Goal: Information Seeking & Learning: Learn about a topic

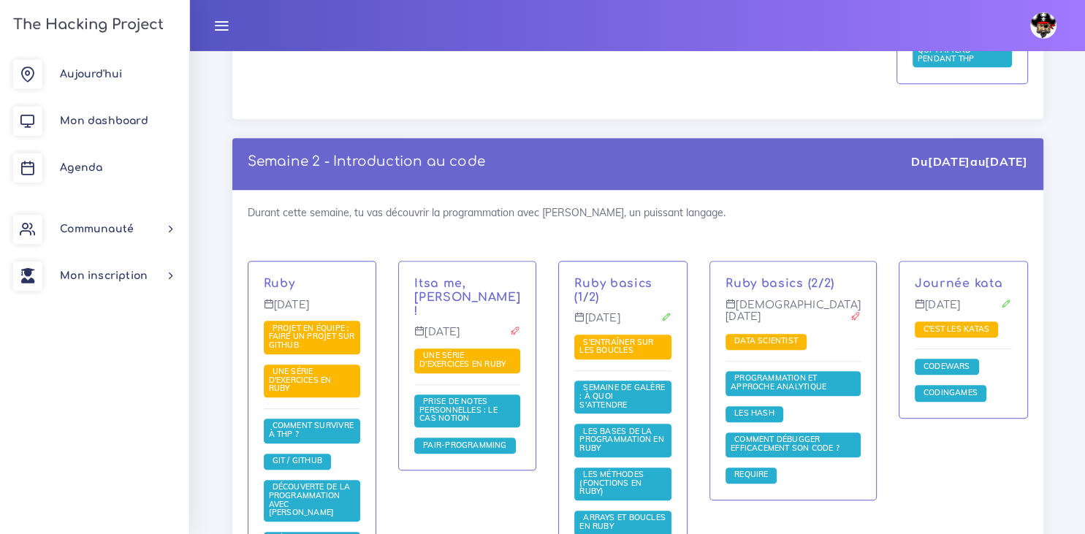
scroll to position [909, 0]
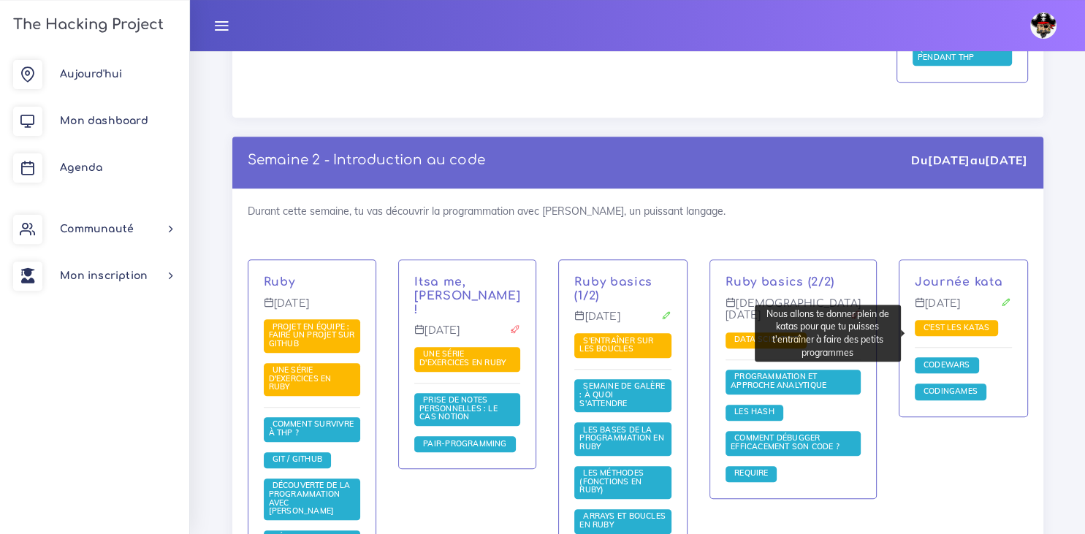
click at [931, 330] on span "C'est les katas" at bounding box center [956, 327] width 73 height 10
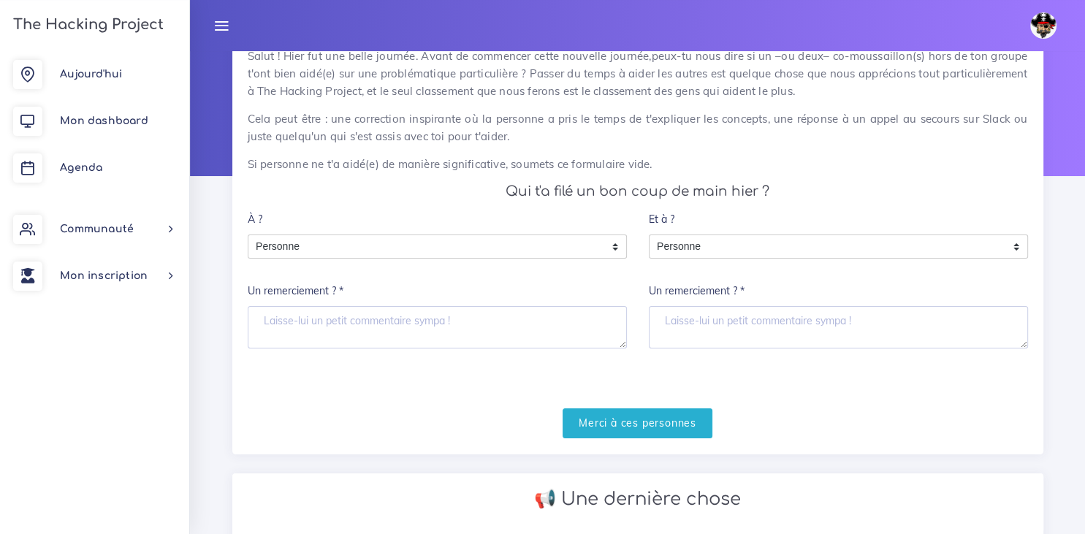
scroll to position [77, 0]
click at [641, 422] on input "Merci à ces personnes" at bounding box center [637, 423] width 150 height 30
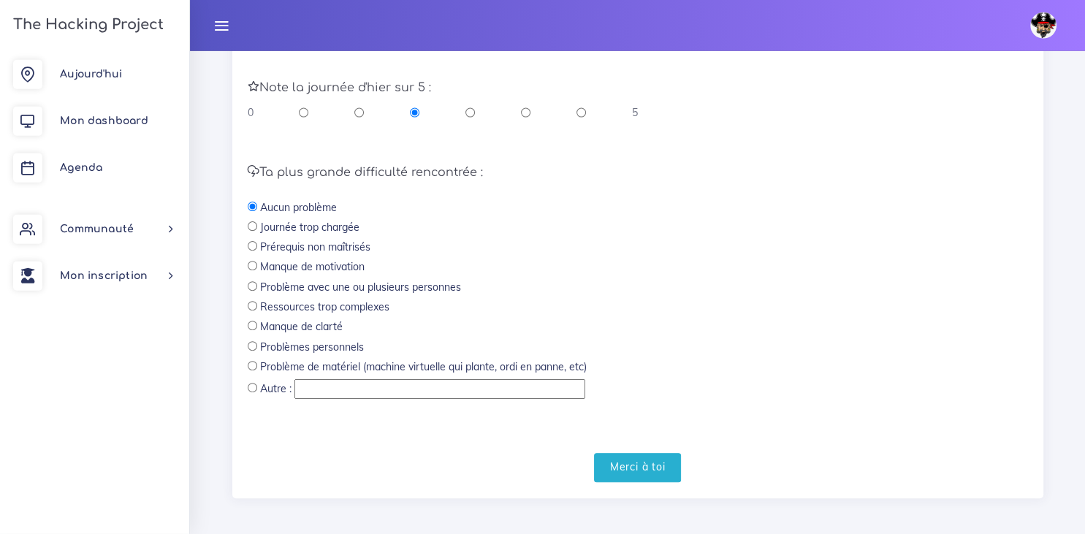
scroll to position [441, 0]
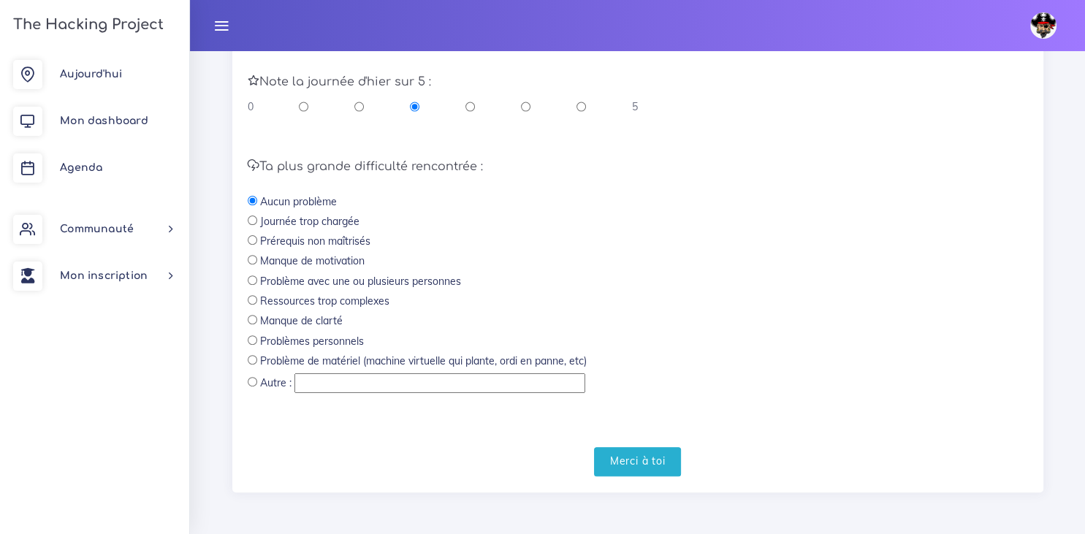
click at [253, 345] on input "radio" at bounding box center [252, 339] width 9 height 9
radio input "true"
click at [615, 463] on input "Merci à toi" at bounding box center [638, 462] width 88 height 30
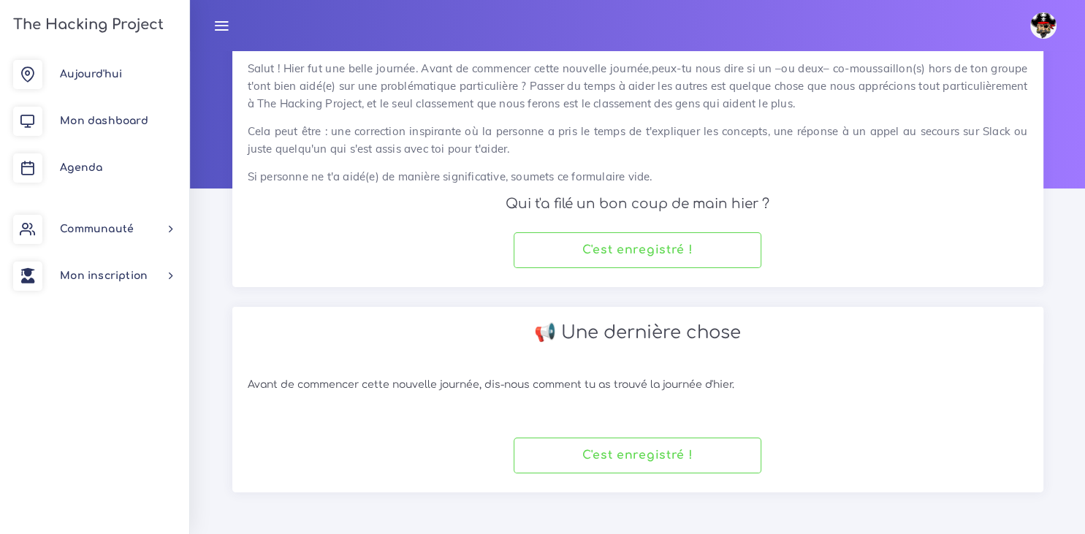
scroll to position [62, 0]
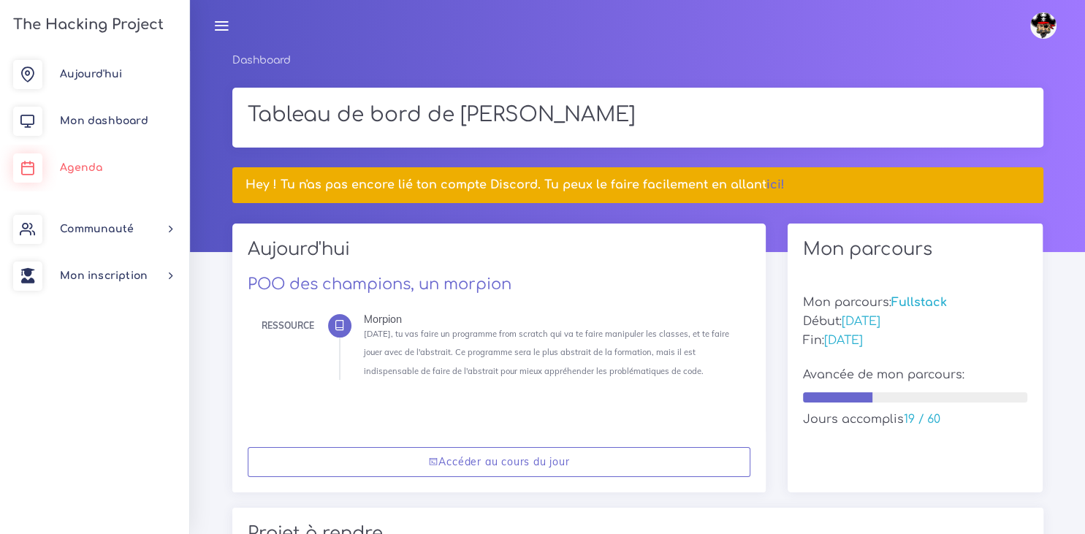
click at [80, 165] on span "Agenda" at bounding box center [81, 167] width 42 height 11
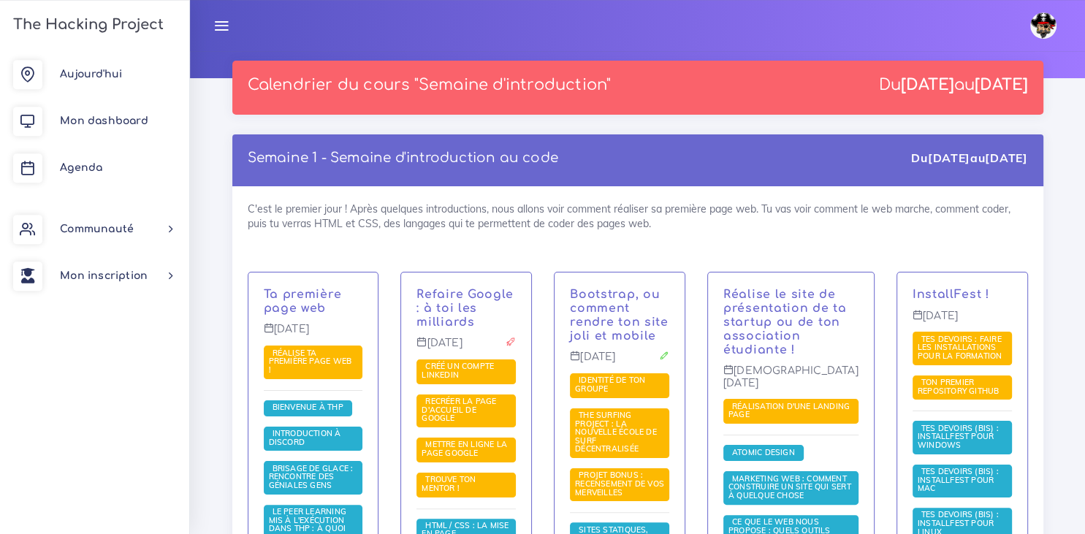
scroll to position [173, 0]
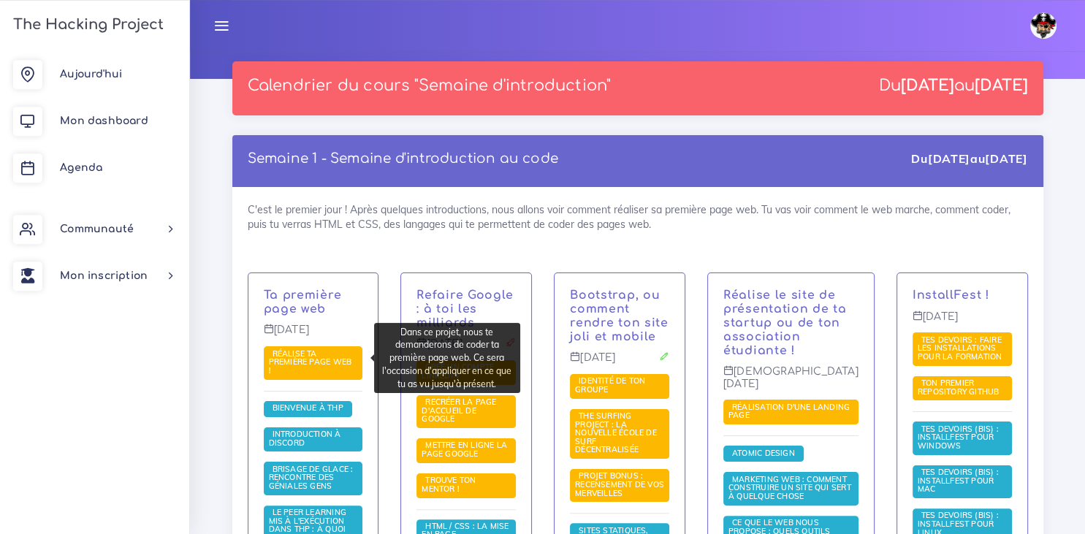
click at [326, 359] on span "Réalise ta première page web !" at bounding box center [313, 362] width 99 height 33
click at [305, 359] on span "Réalise ta première page web !" at bounding box center [310, 361] width 83 height 27
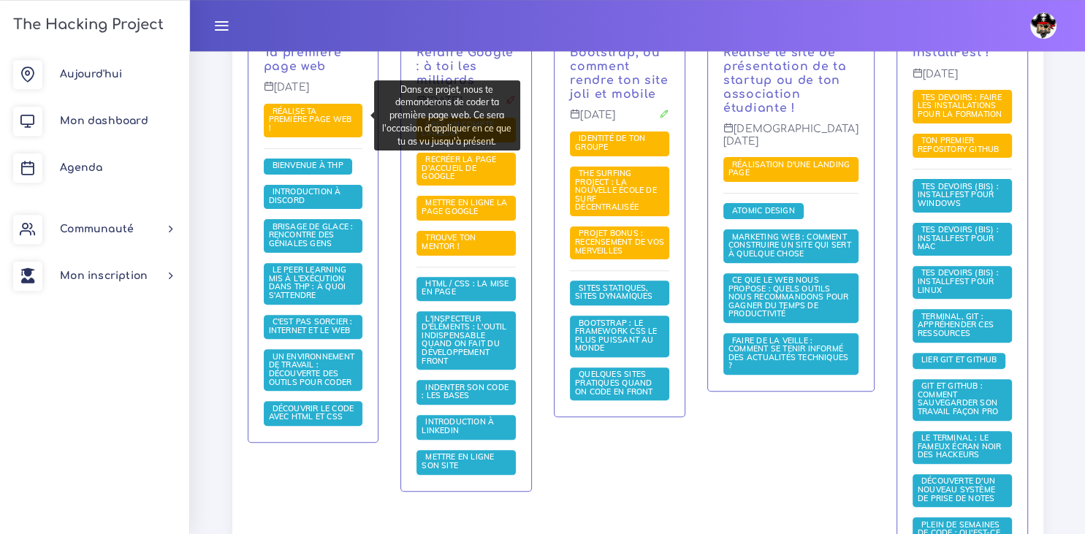
scroll to position [441, 0]
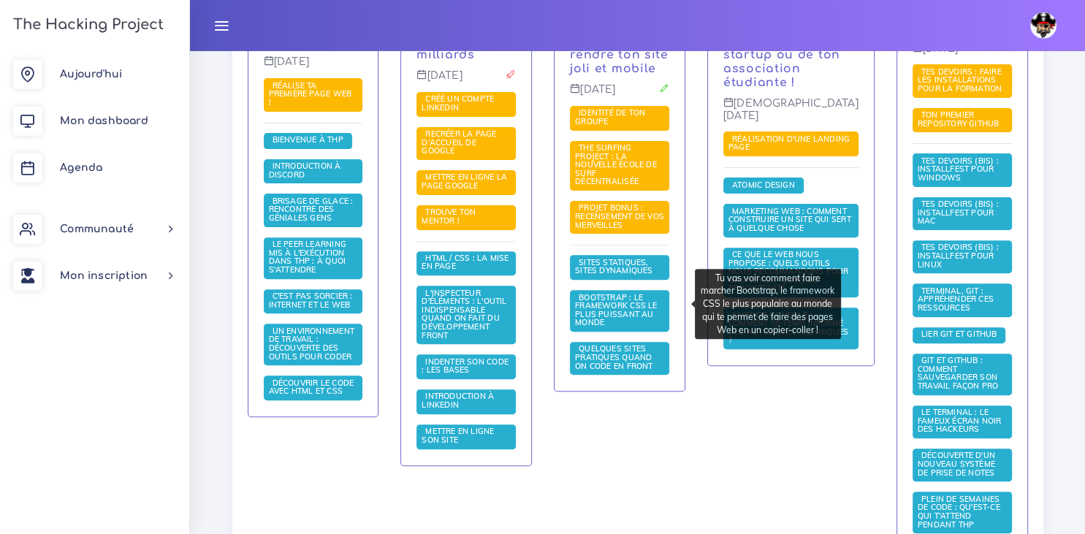
click at [610, 317] on span "Bootstrap : le framework CSS le plus puissant au monde" at bounding box center [616, 310] width 82 height 36
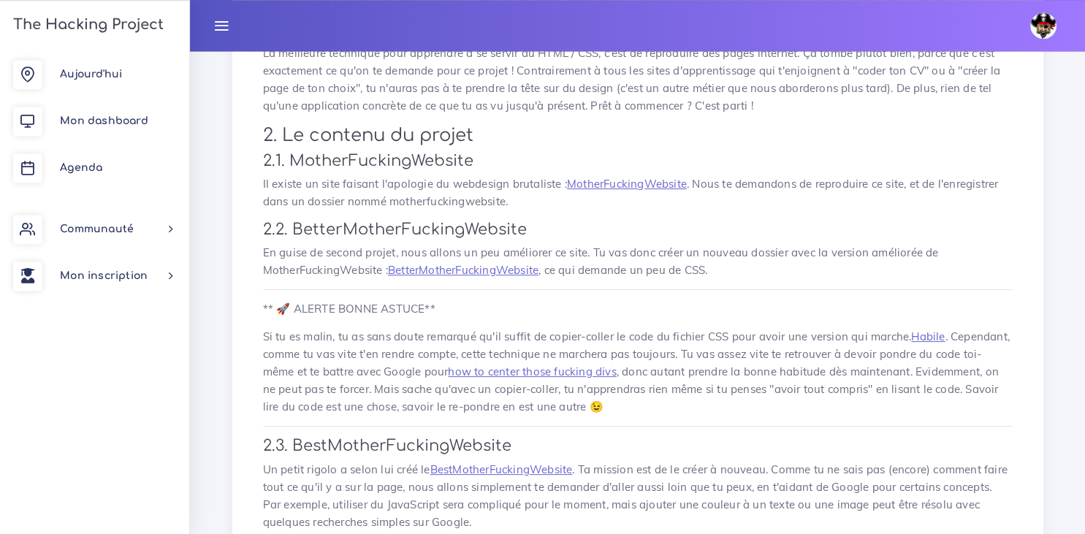
scroll to position [224, 0]
click at [618, 182] on link "MotherFuckingWebsite" at bounding box center [627, 183] width 120 height 14
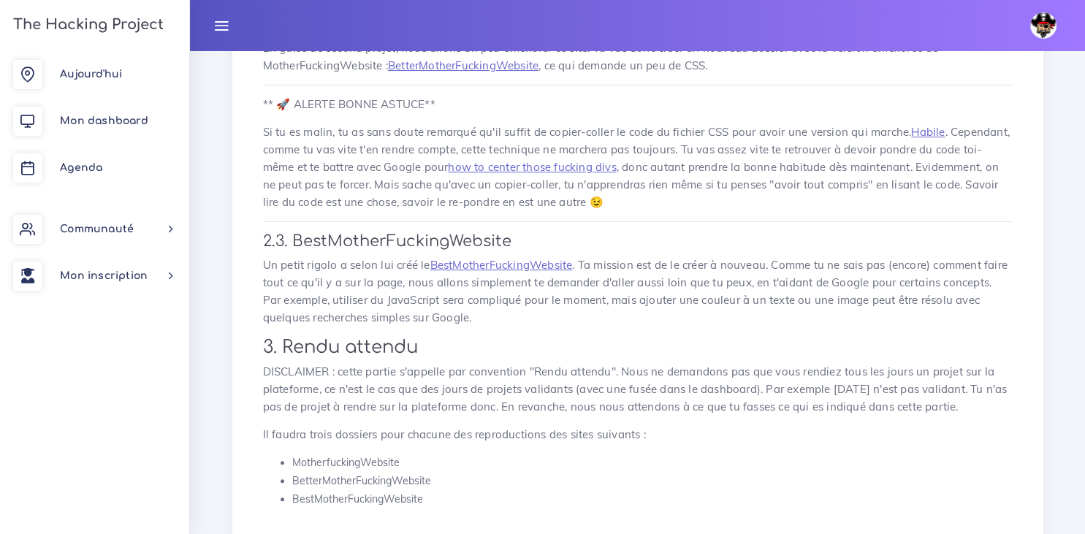
scroll to position [424, 0]
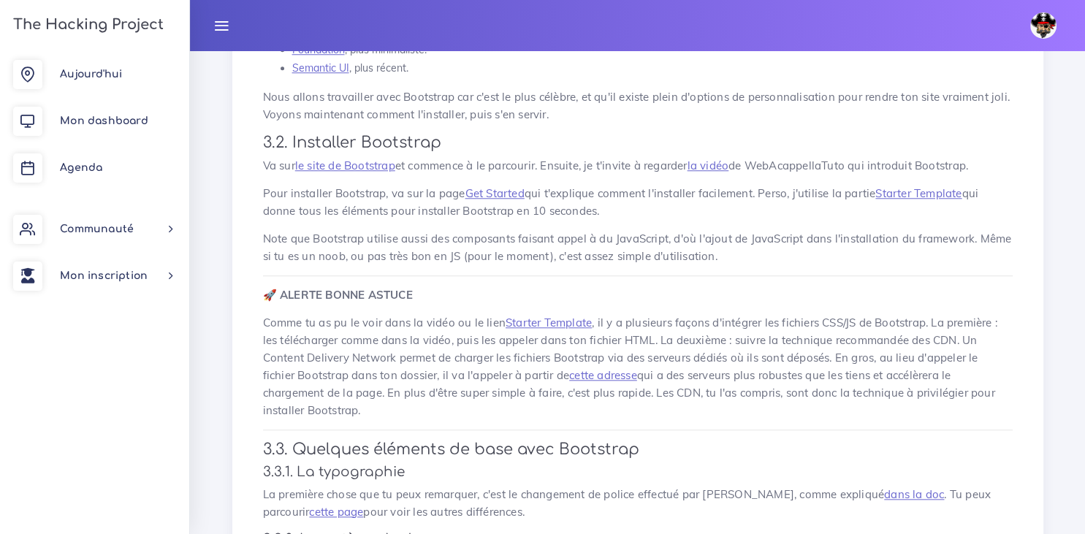
scroll to position [1359, 0]
click at [354, 165] on link "le site de Bootstrap" at bounding box center [345, 165] width 100 height 14
click at [337, 172] on link "le site de Bootstrap" at bounding box center [345, 165] width 100 height 14
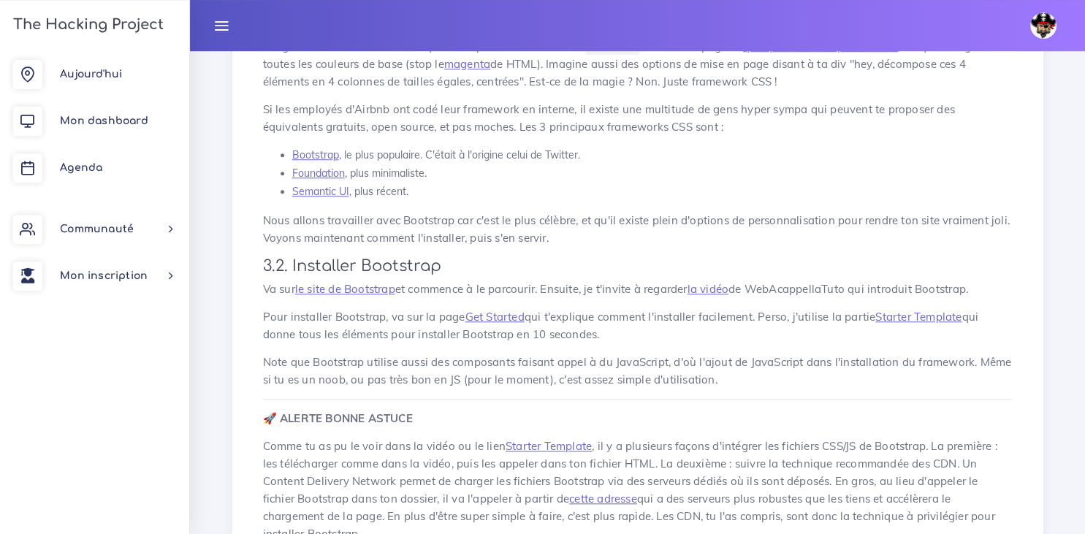
scroll to position [1234, 0]
click at [489, 324] on link "Get Started" at bounding box center [494, 317] width 59 height 14
click at [909, 318] on link "Starter Template" at bounding box center [918, 317] width 86 height 14
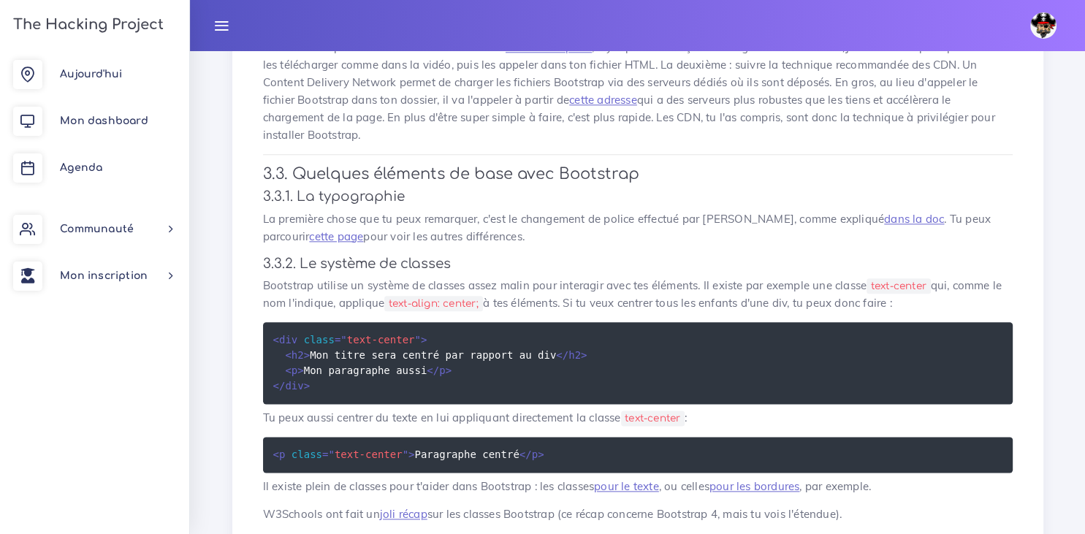
scroll to position [1632, 0]
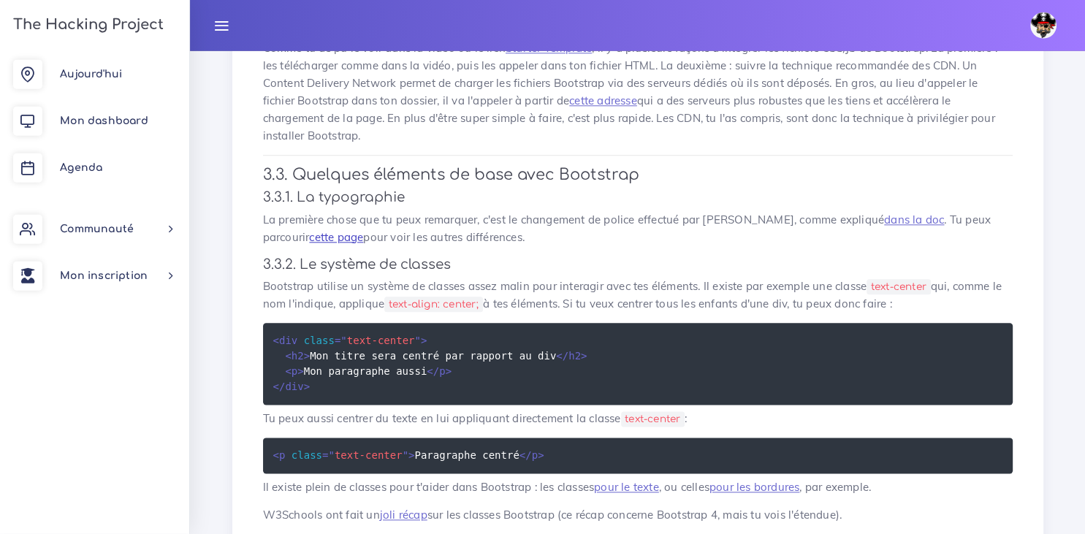
click at [309, 241] on link "cette page" at bounding box center [336, 238] width 54 height 14
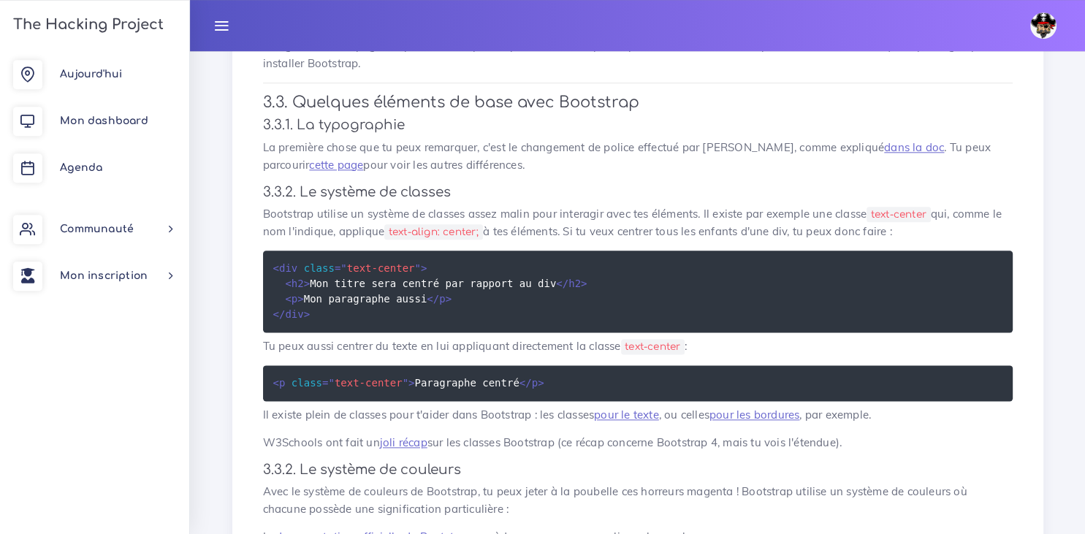
scroll to position [1703, 0]
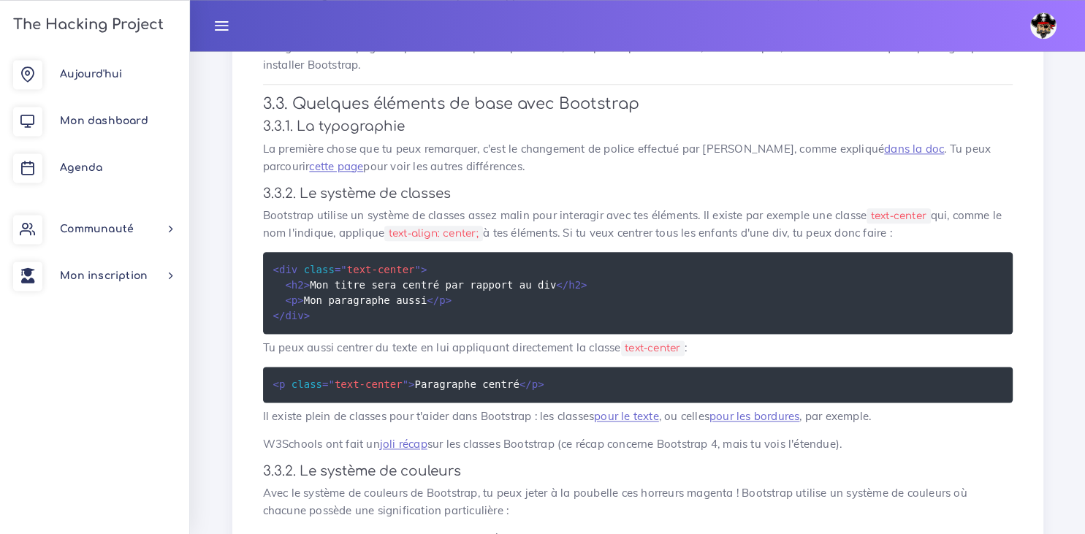
click at [806, 254] on pre "< div class = " text-center " > < h2 > Mon titre sera centré par rapport au div…" at bounding box center [637, 293] width 749 height 82
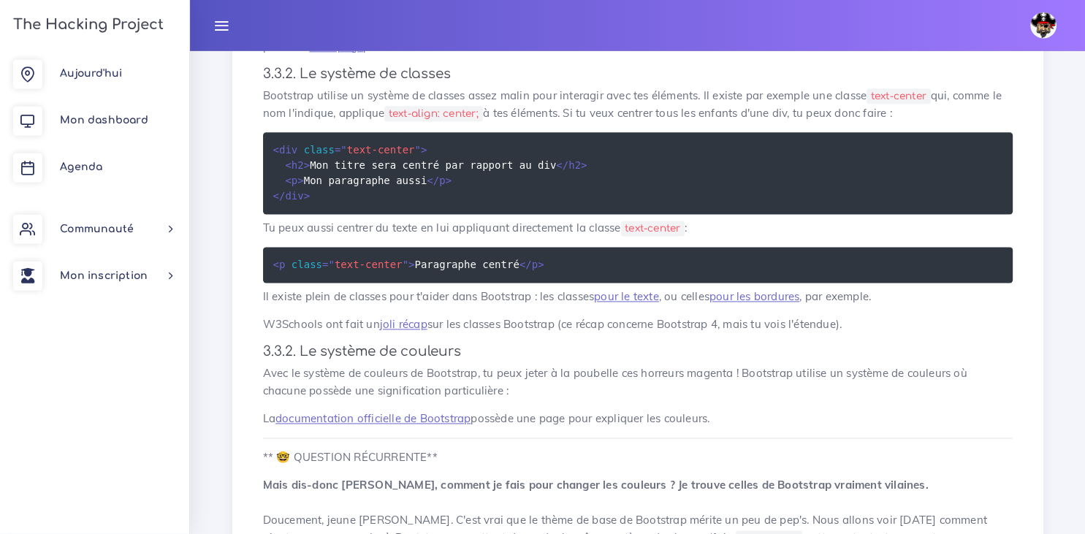
scroll to position [1826, 0]
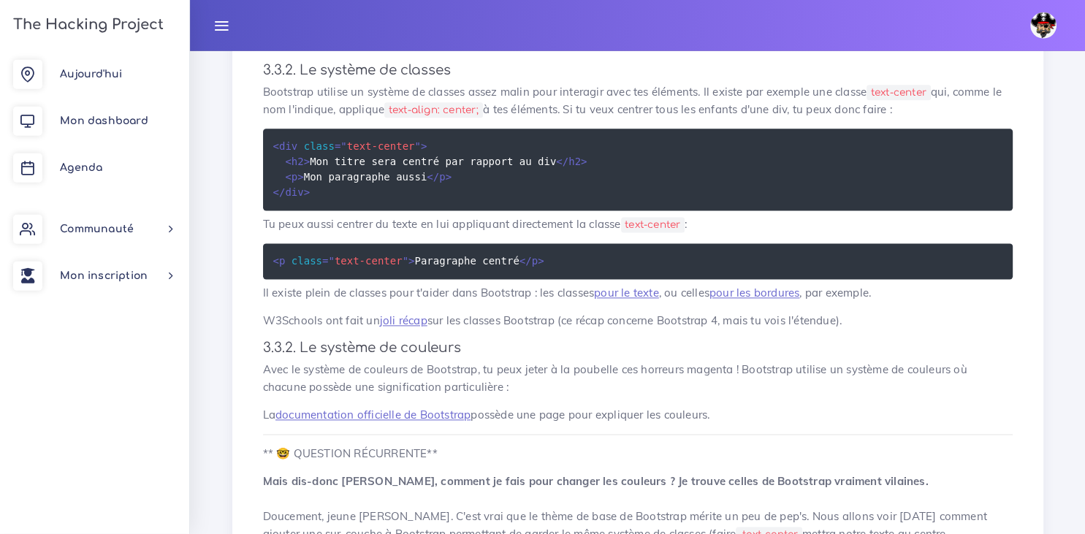
click at [805, 219] on p "Tu peux aussi centrer du texte en lui appliquant directement la classe text-cen…" at bounding box center [637, 225] width 749 height 18
click at [637, 299] on link "pour le texte" at bounding box center [626, 293] width 65 height 14
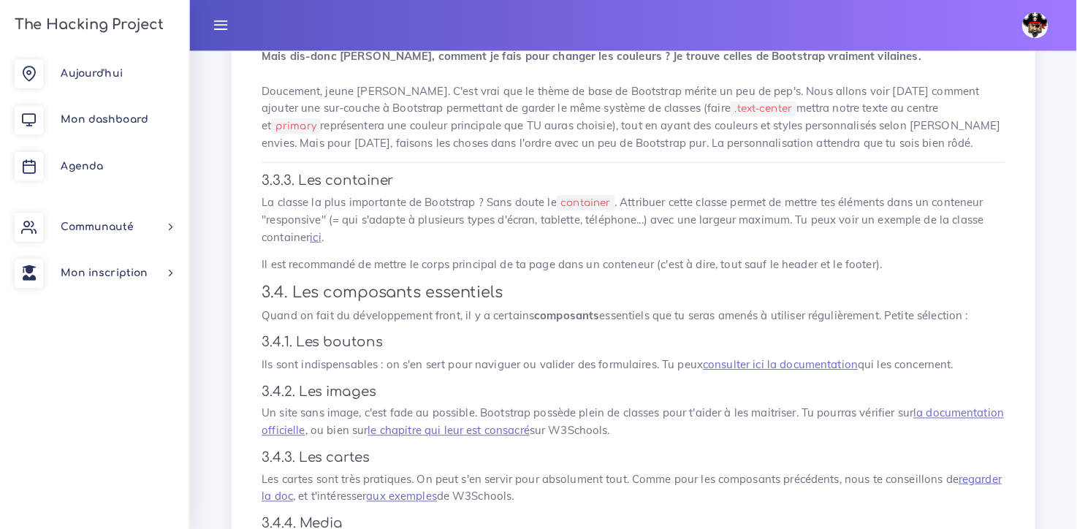
scroll to position [2252, 0]
click at [318, 245] on link "ici" at bounding box center [317, 239] width 12 height 14
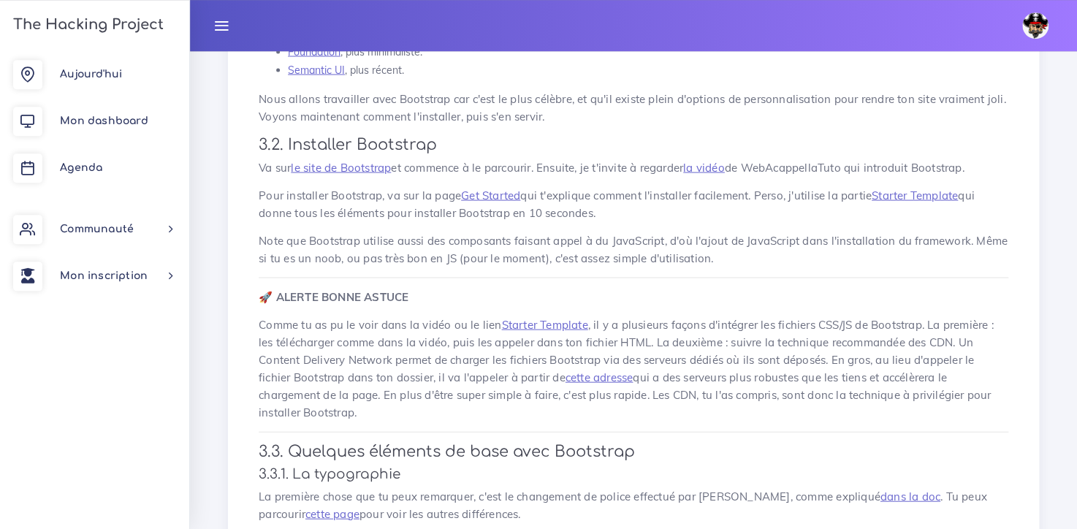
scroll to position [1357, 0]
click at [906, 346] on p "Comme tu as pu le voir dans la vidéo ou le lien Starter Template , il y a plusi…" at bounding box center [633, 367] width 749 height 105
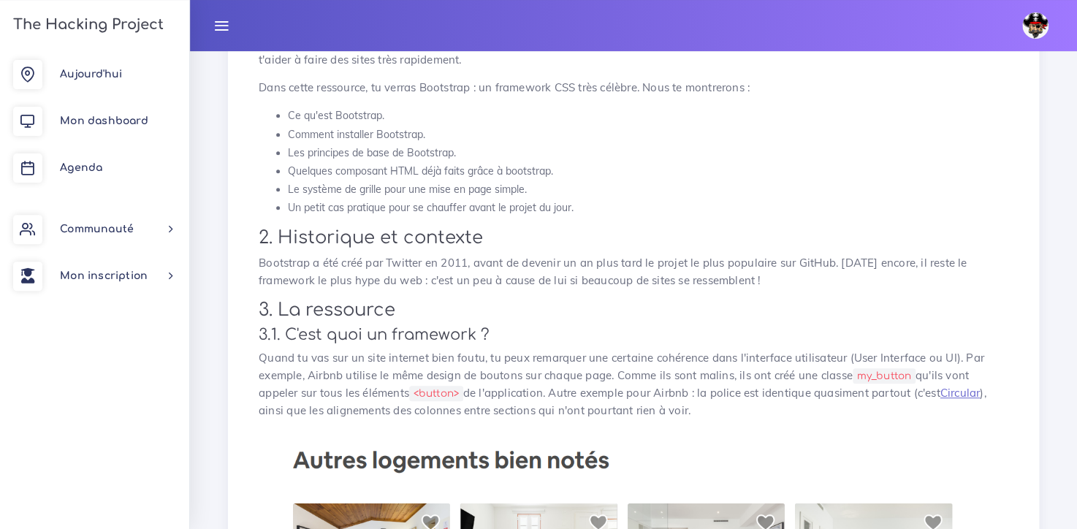
scroll to position [255, 0]
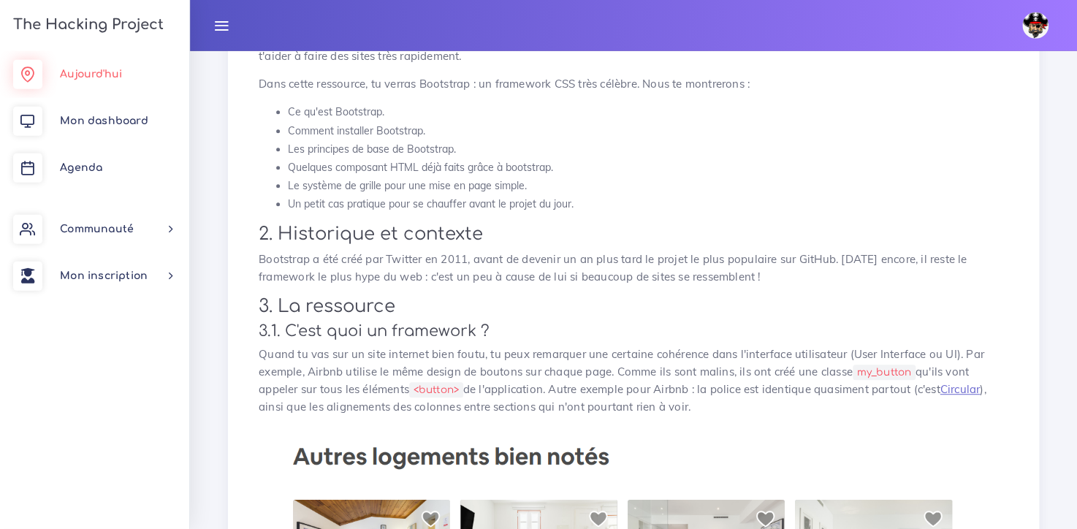
click at [107, 71] on span "Aujourd'hui" at bounding box center [91, 74] width 62 height 11
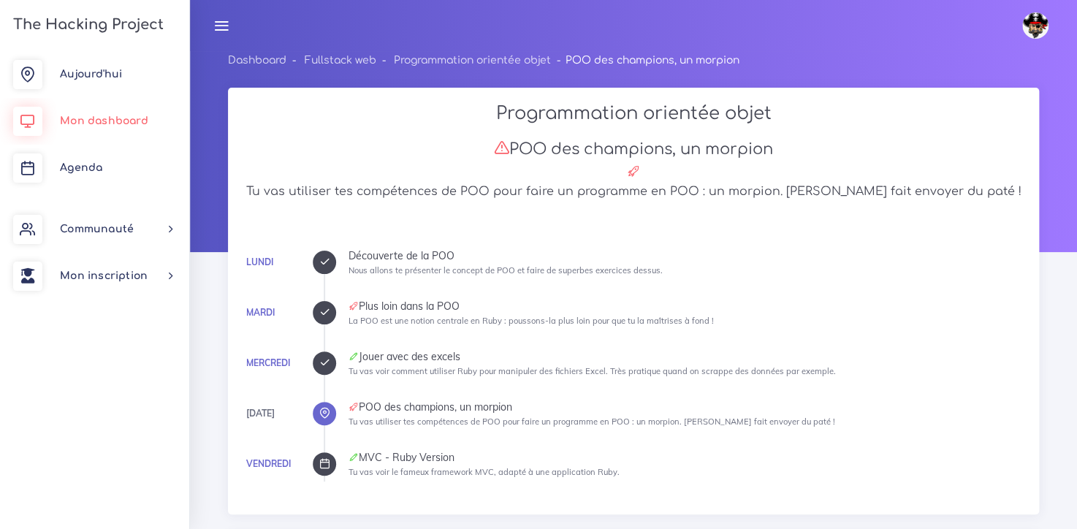
click at [112, 123] on span "Mon dashboard" at bounding box center [104, 120] width 88 height 11
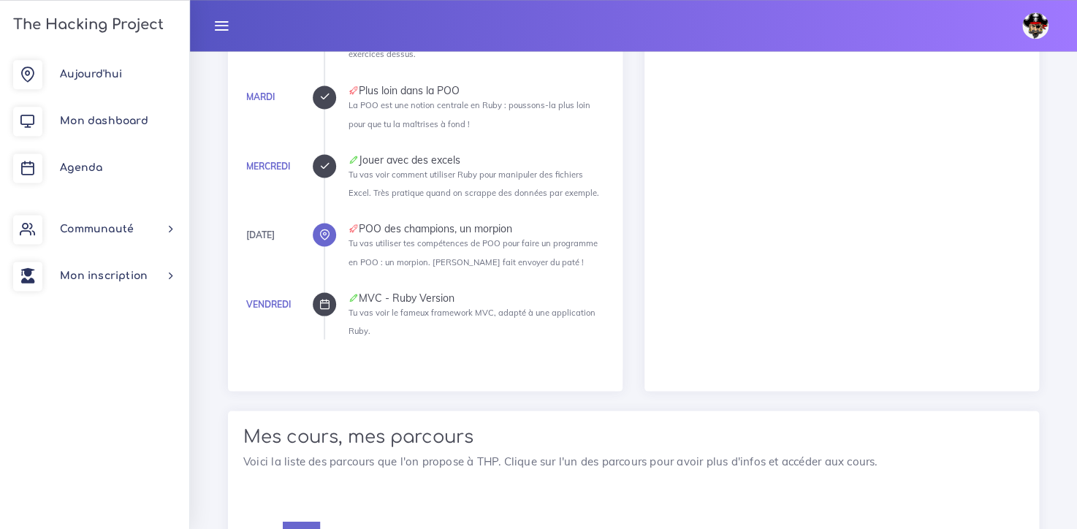
scroll to position [1207, 0]
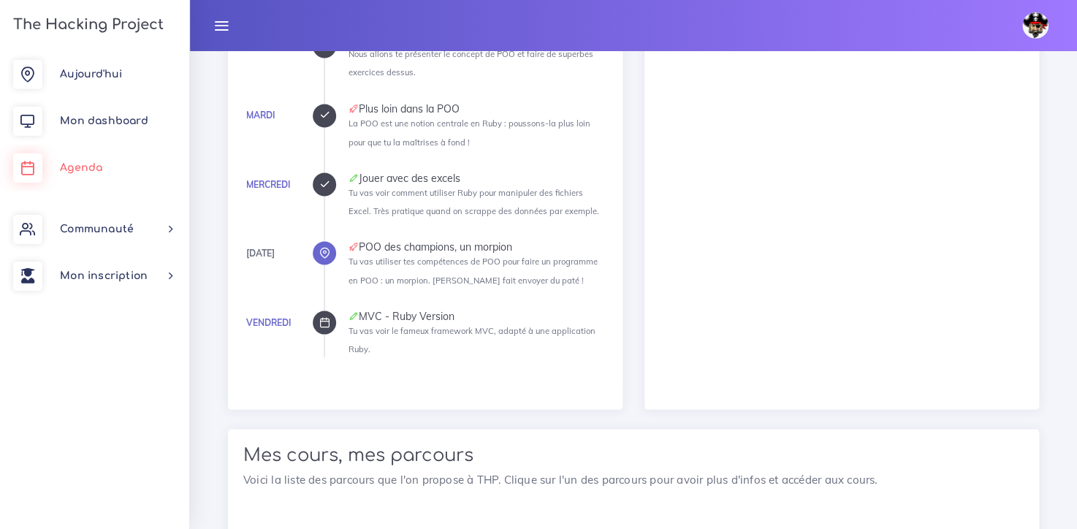
click at [87, 170] on span "Agenda" at bounding box center [81, 167] width 42 height 11
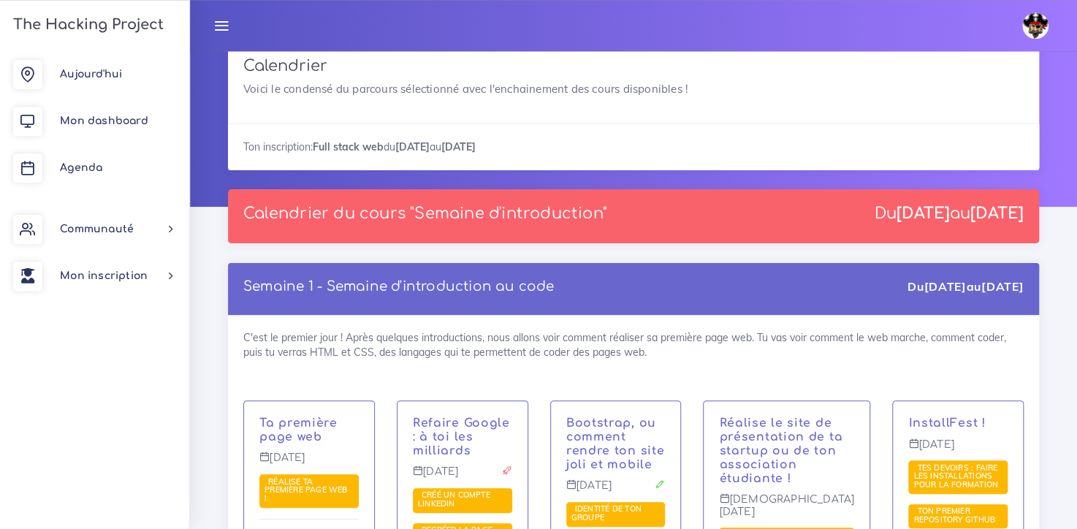
scroll to position [45, 0]
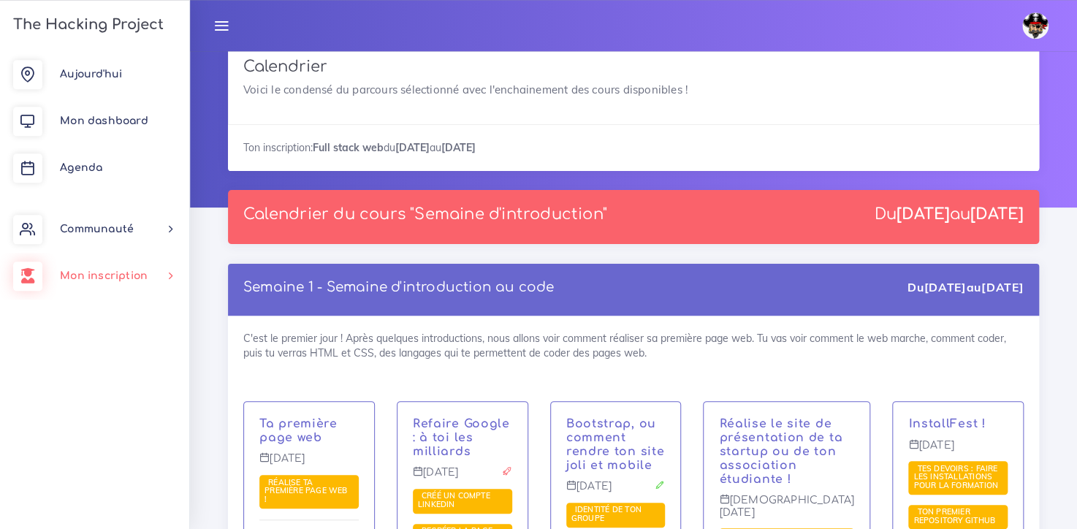
click at [106, 286] on link "Mon inscription" at bounding box center [94, 276] width 189 height 47
click at [107, 295] on link "Mon inscription" at bounding box center [94, 276] width 189 height 47
click at [85, 172] on span "Agenda" at bounding box center [81, 167] width 42 height 11
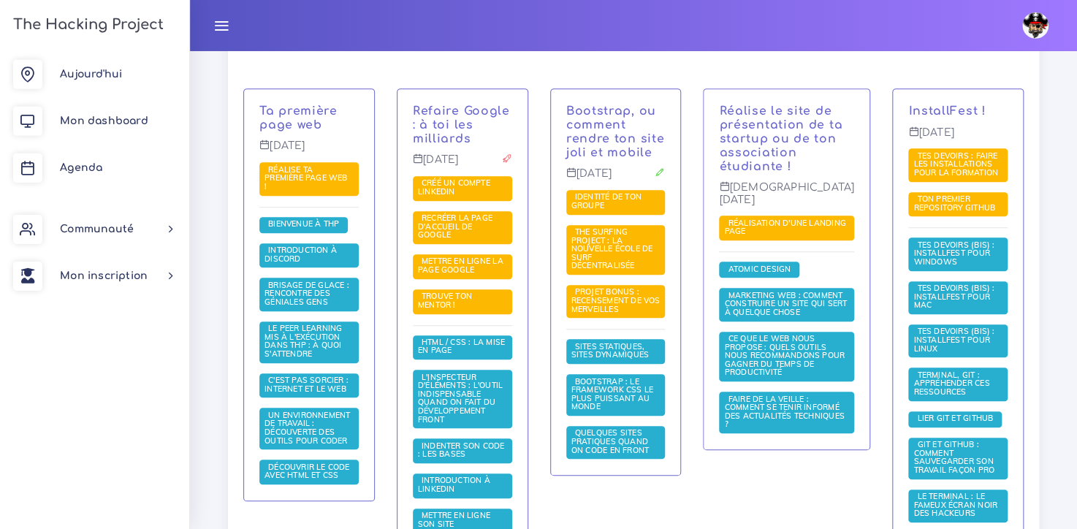
scroll to position [359, 0]
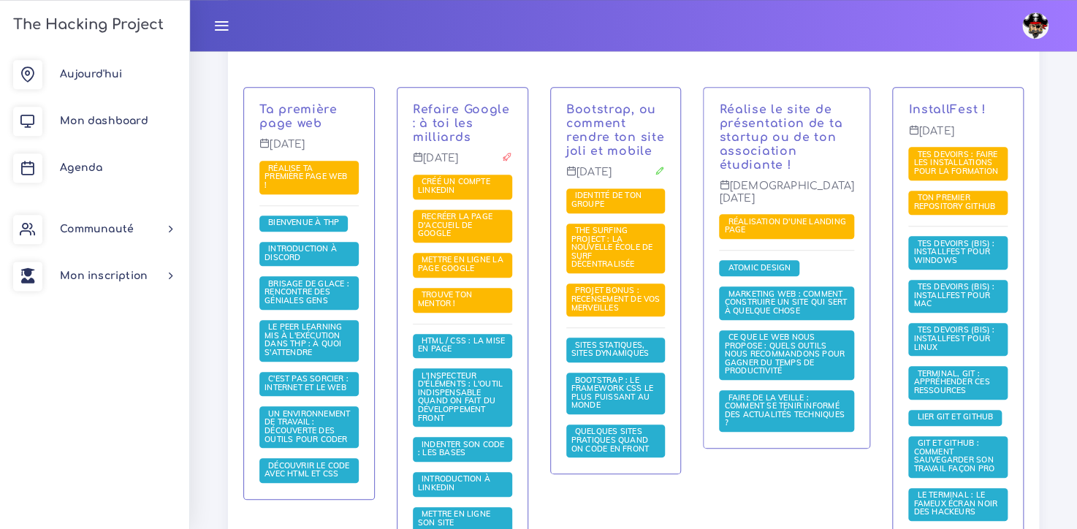
click at [1042, 448] on div "Semaine 1 - Semaine d'introduction au code Du [DATE] au [DATE] C'est le premier…" at bounding box center [633, 318] width 833 height 737
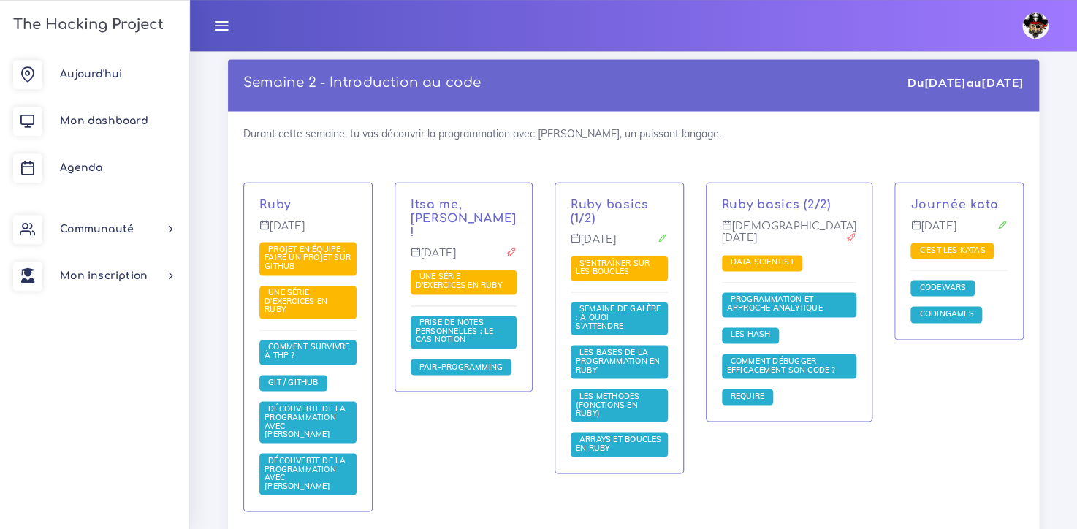
scroll to position [987, 0]
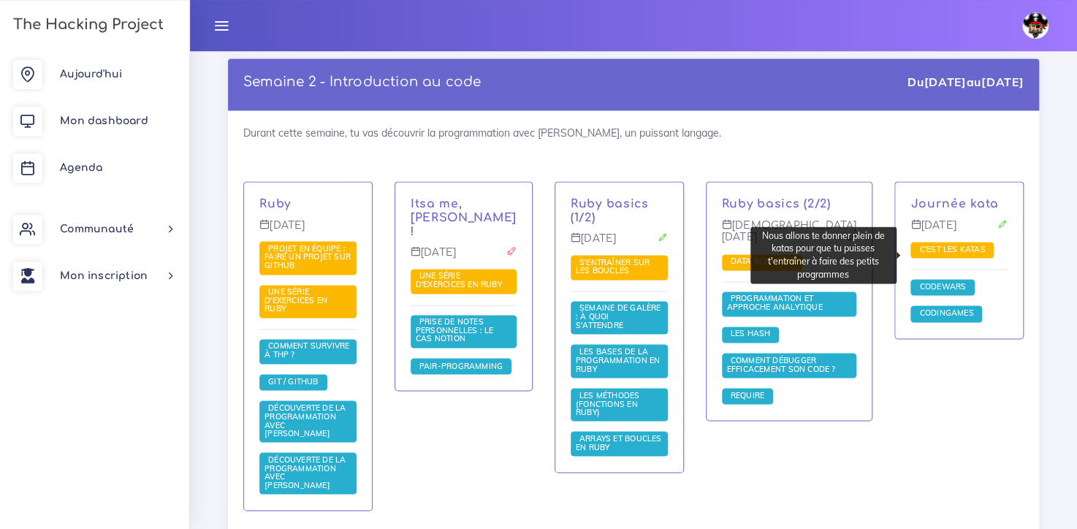
click at [954, 254] on span "C'est les katas" at bounding box center [951, 249] width 73 height 10
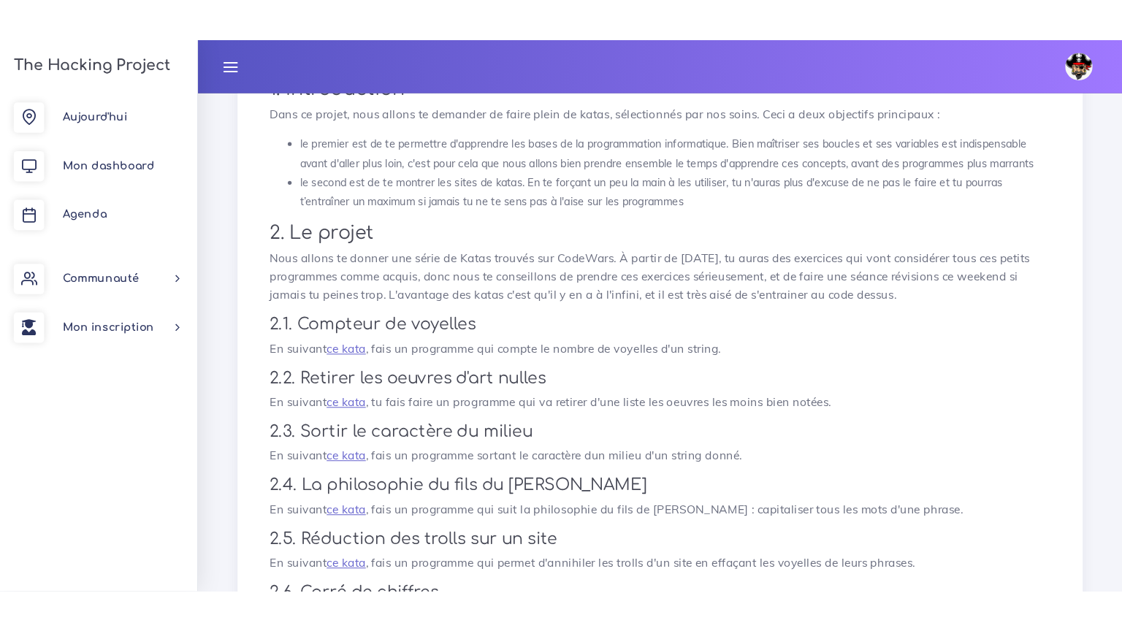
scroll to position [207, 0]
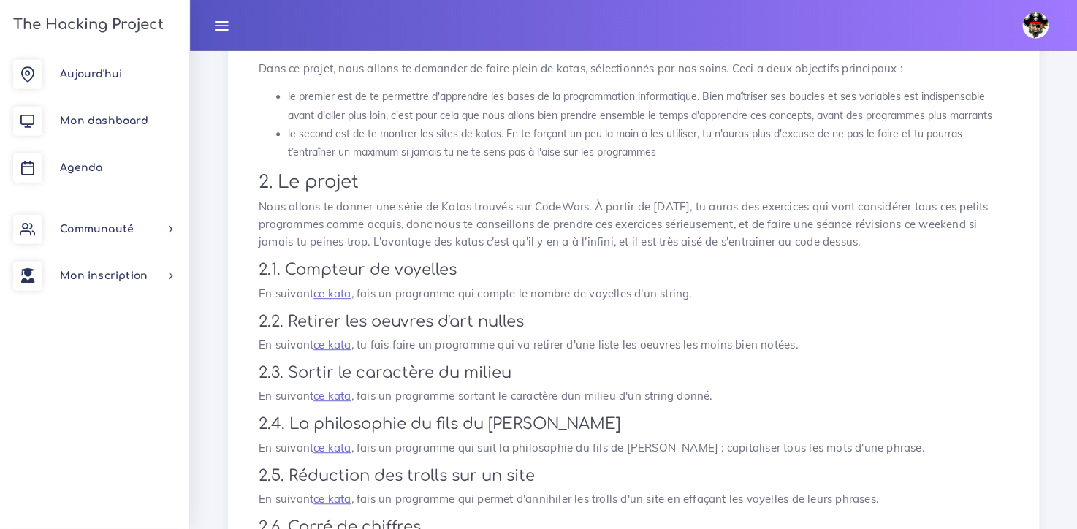
click at [335, 301] on p "En suivant ce kata , fais un programme qui compte le nombre de voyelles d'un st…" at bounding box center [633, 294] width 749 height 18
click at [335, 295] on link "ce kata" at bounding box center [331, 293] width 37 height 14
